Goal: Use online tool/utility

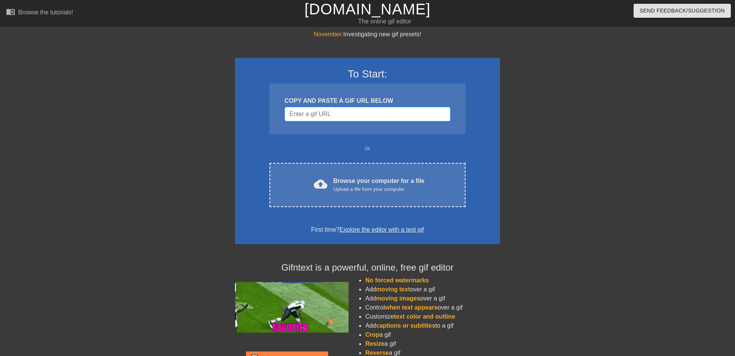
click at [331, 117] on input "Username" at bounding box center [368, 114] width 166 height 14
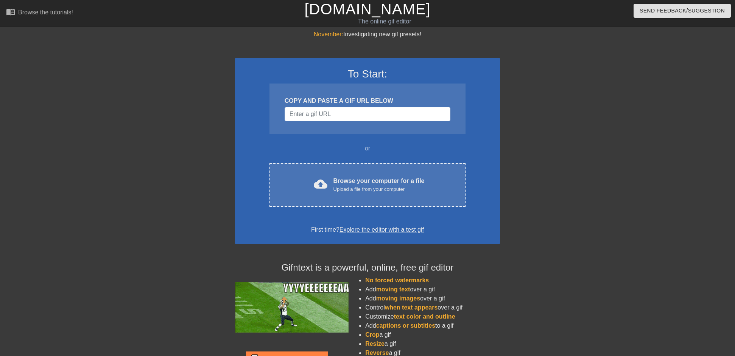
click at [309, 138] on div "To Start: COPY AND PASTE A GIF URL BELOW or cloud_upload Browse your computer f…" at bounding box center [367, 151] width 265 height 187
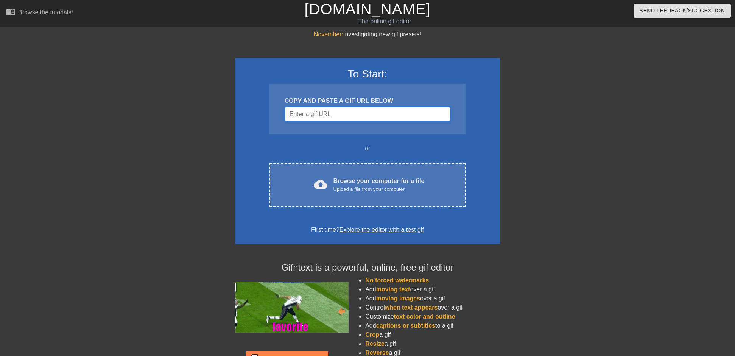
click at [315, 114] on input "Username" at bounding box center [368, 114] width 166 height 14
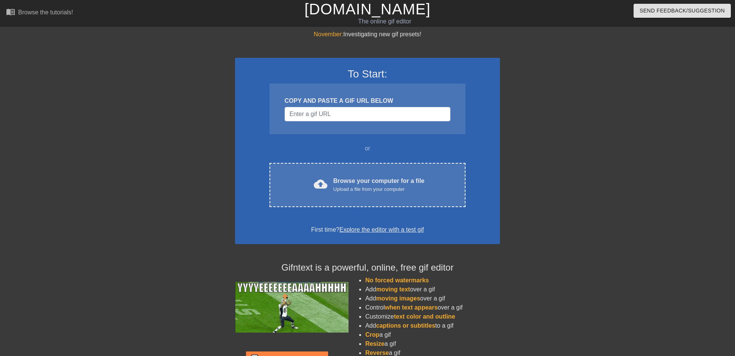
click at [283, 137] on div "To Start: COPY AND PASTE A GIF URL BELOW or cloud_upload Browse your computer f…" at bounding box center [367, 151] width 265 height 187
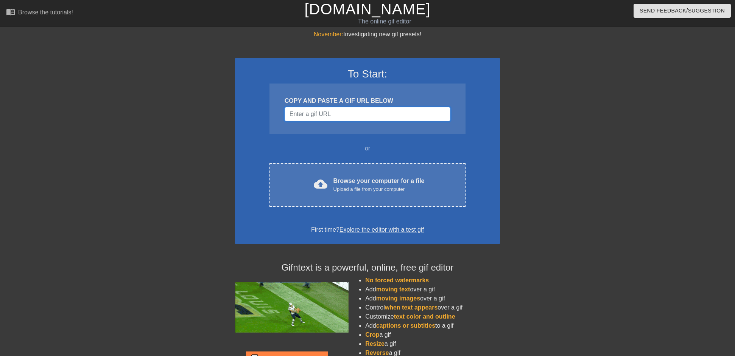
click at [341, 116] on input "Username" at bounding box center [368, 114] width 166 height 14
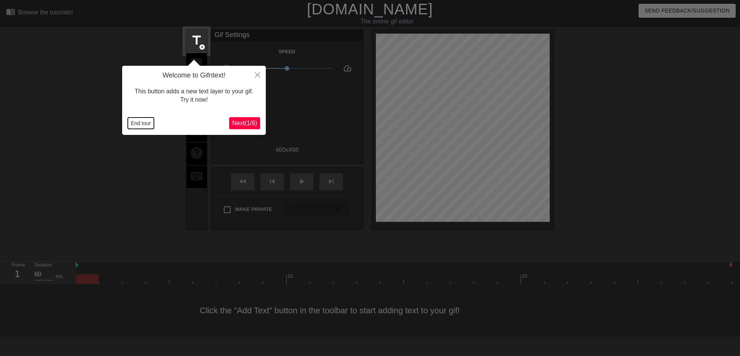
click at [143, 125] on button "End tour" at bounding box center [141, 123] width 26 height 11
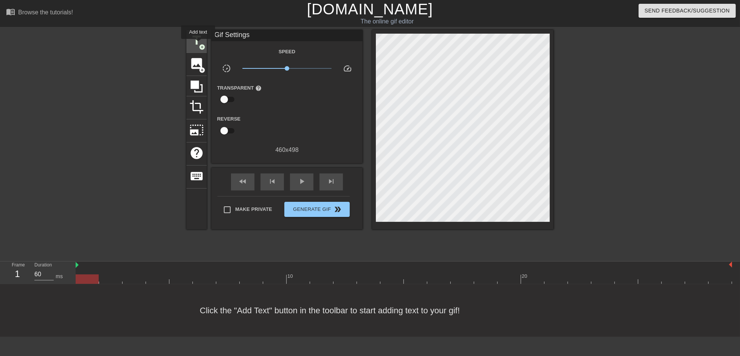
click at [198, 44] on span "title" at bounding box center [197, 40] width 14 height 14
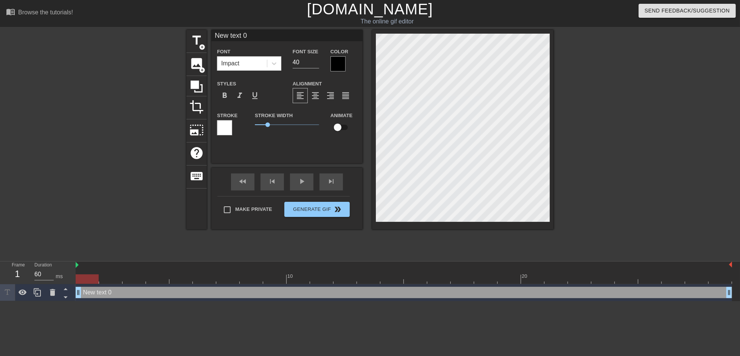
click at [338, 65] on div at bounding box center [338, 63] width 15 height 15
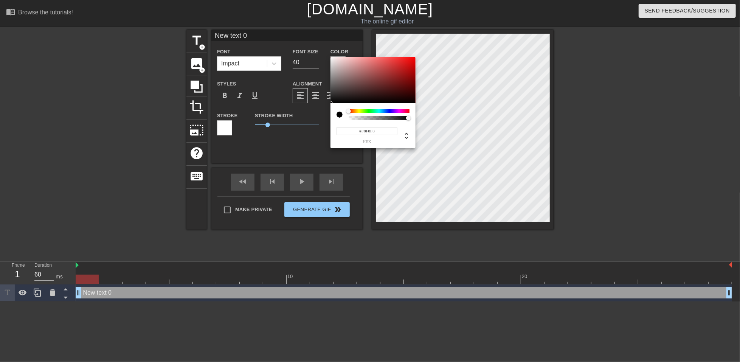
type input "#FFFFFF"
drag, startPoint x: 359, startPoint y: 86, endPoint x: 285, endPoint y: 30, distance: 92.9
click at [285, 30] on div "#FFFFFF hex" at bounding box center [370, 181] width 740 height 362
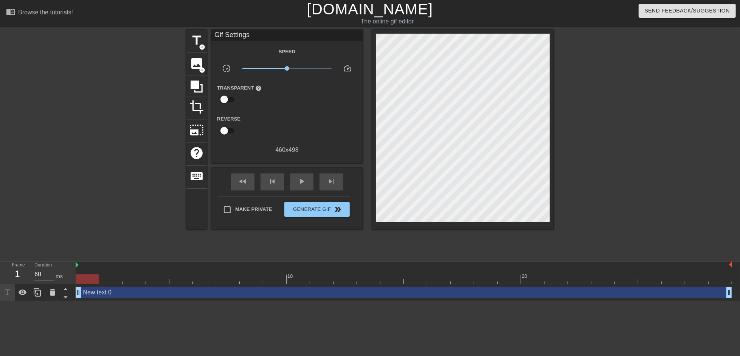
click at [104, 292] on div "New text 0 drag_handle drag_handle" at bounding box center [404, 292] width 657 height 11
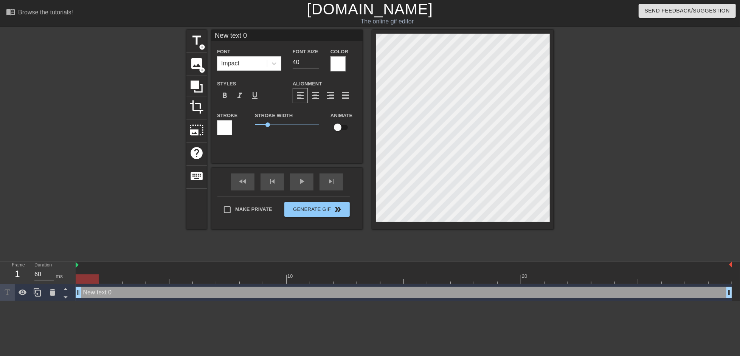
click at [224, 131] on div at bounding box center [224, 127] width 15 height 15
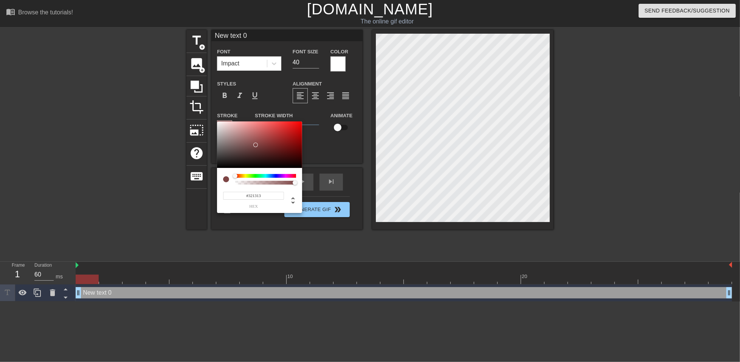
type input "#000000"
drag, startPoint x: 256, startPoint y: 145, endPoint x: 341, endPoint y: 177, distance: 90.4
click at [341, 177] on div "#000000 hex" at bounding box center [370, 181] width 740 height 362
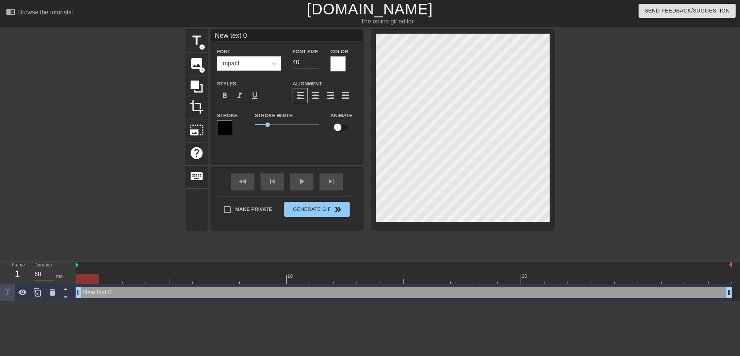
scroll to position [1, 2]
type input "["
type textarea "["
type input "[Đ"
type textarea "[Đ"
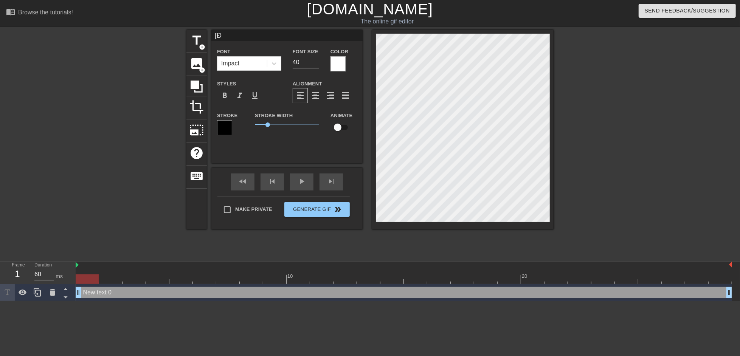
scroll to position [1, 1]
type input "["
type textarea "["
type input "[W"
type textarea "[W"
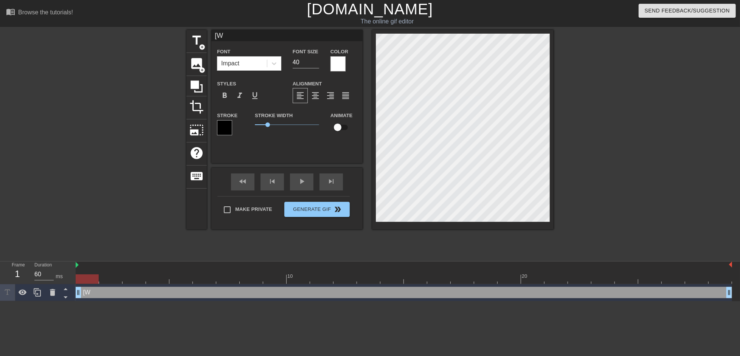
type input "[WO"
type textarea "[WO"
type input "[WO]"
type textarea "[WO]"
click at [334, 127] on input "checkbox" at bounding box center [337, 127] width 43 height 14
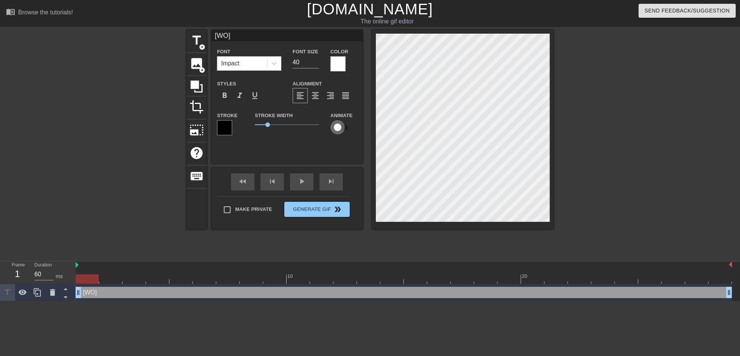
checkbox input "true"
click at [691, 271] on div "menu_book Browse the tutorials! [DOMAIN_NAME] The online gif editor Send Feedba…" at bounding box center [370, 151] width 740 height 302
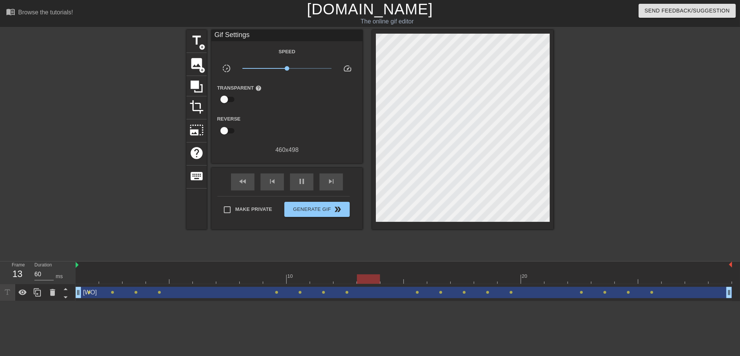
click at [668, 202] on div at bounding box center [620, 143] width 114 height 227
click at [319, 208] on span "Generate Gif double_arrow" at bounding box center [317, 209] width 59 height 9
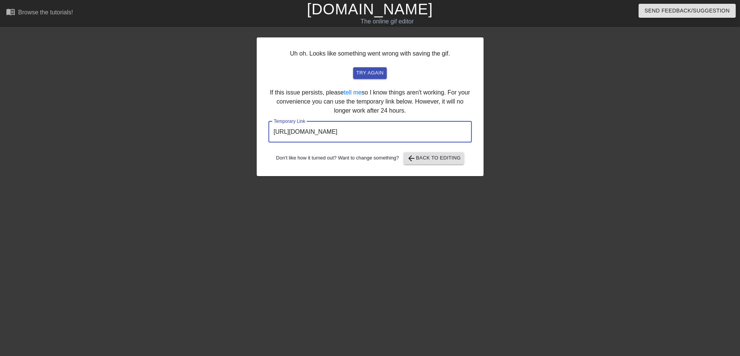
click at [330, 131] on input "[URL][DOMAIN_NAME]" at bounding box center [371, 131] width 204 height 21
click at [425, 159] on span "arrow_back Back to Editing" at bounding box center [434, 158] width 54 height 9
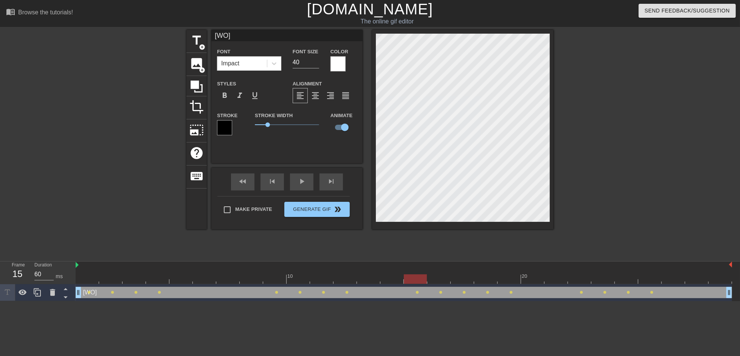
click at [613, 239] on div "title add_circle image add_circle crop photo_size_select_large help keyboard [W…" at bounding box center [370, 143] width 740 height 227
click at [572, 157] on div at bounding box center [620, 143] width 114 height 227
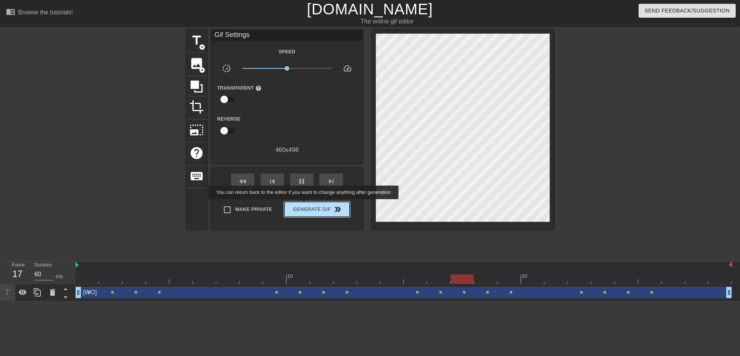
click at [305, 205] on span "Generate Gif double_arrow" at bounding box center [317, 209] width 59 height 9
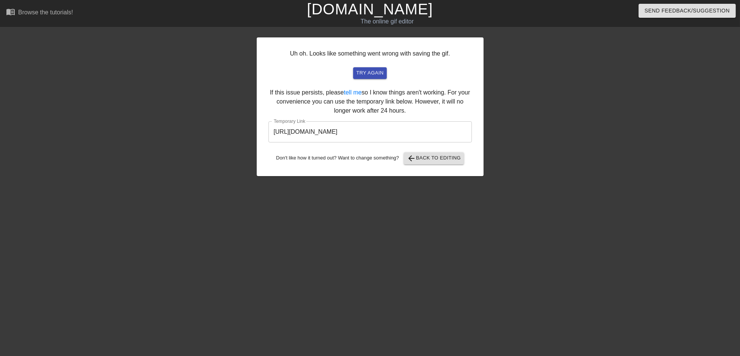
click at [395, 132] on input "[URL][DOMAIN_NAME]" at bounding box center [371, 131] width 204 height 21
